Goal: Task Accomplishment & Management: Manage account settings

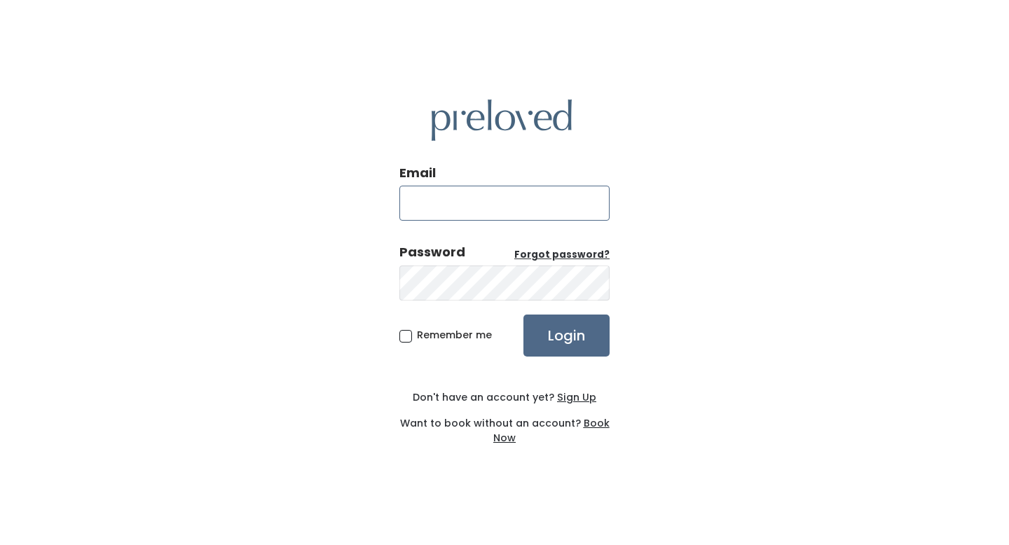
type input "aubriana.larsen@gmail.com"
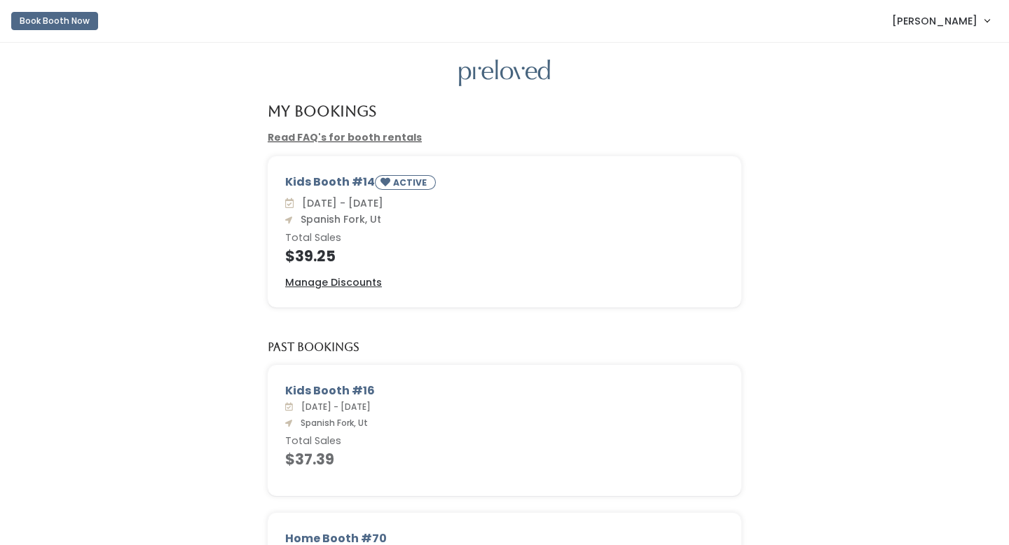
click at [953, 15] on span "[PERSON_NAME]" at bounding box center [934, 20] width 85 height 15
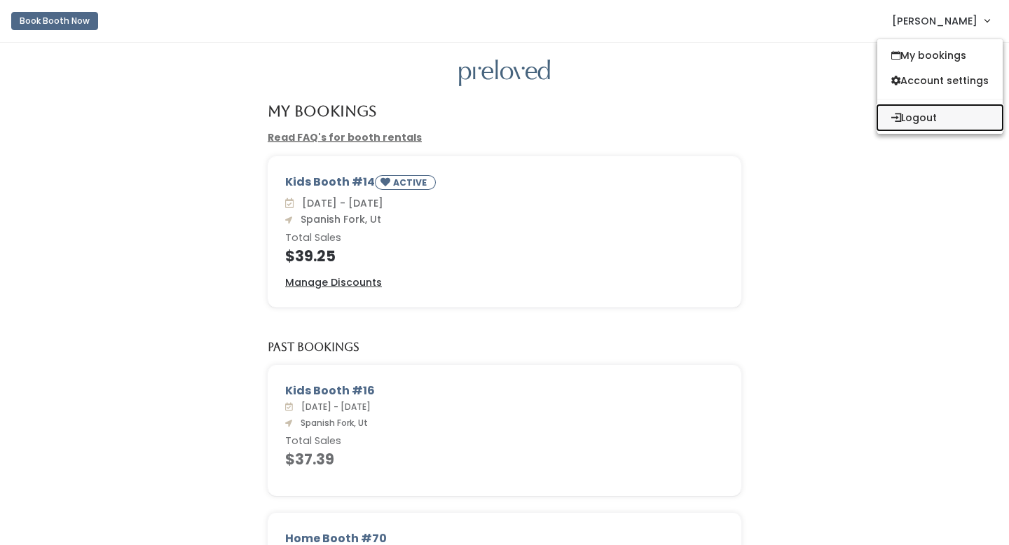
click at [924, 111] on button "Logout" at bounding box center [939, 117] width 125 height 25
